Goal: Go to known website: Access a specific website the user already knows

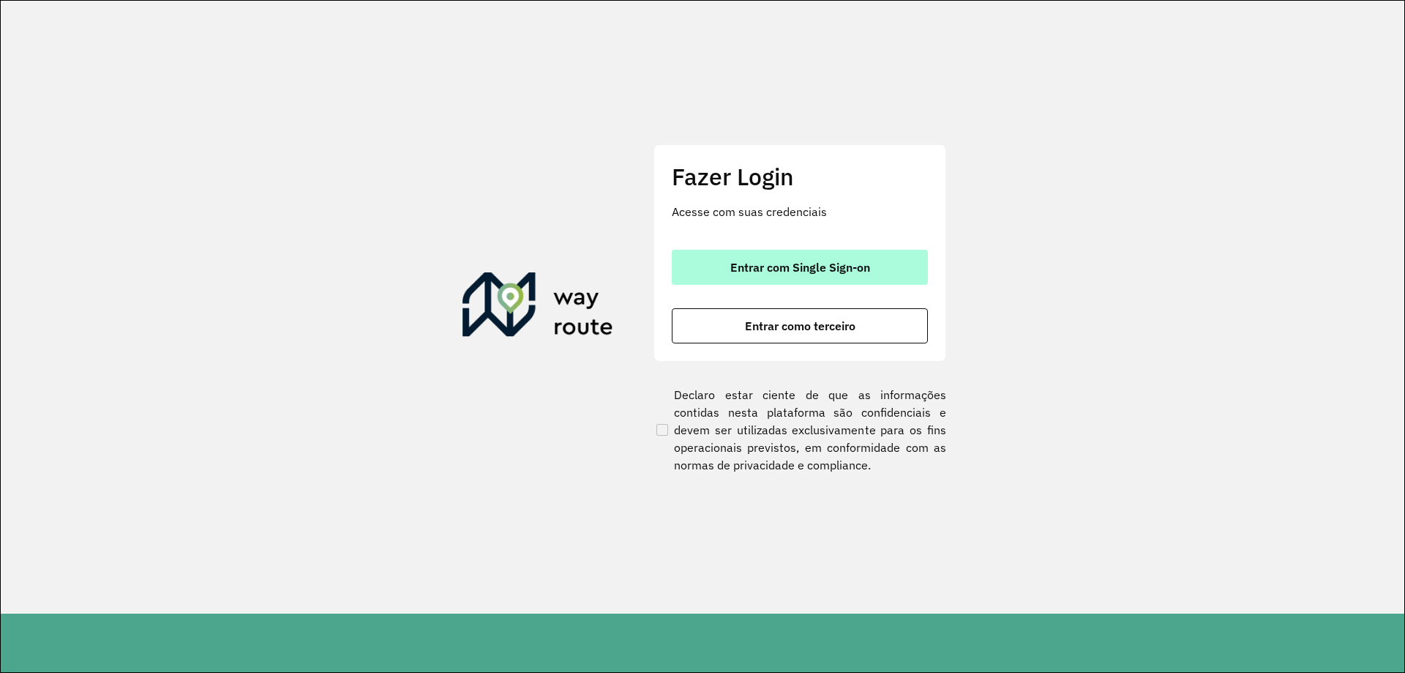
click at [879, 252] on button "Entrar com Single Sign-on" at bounding box center [800, 267] width 256 height 35
